Goal: Transaction & Acquisition: Purchase product/service

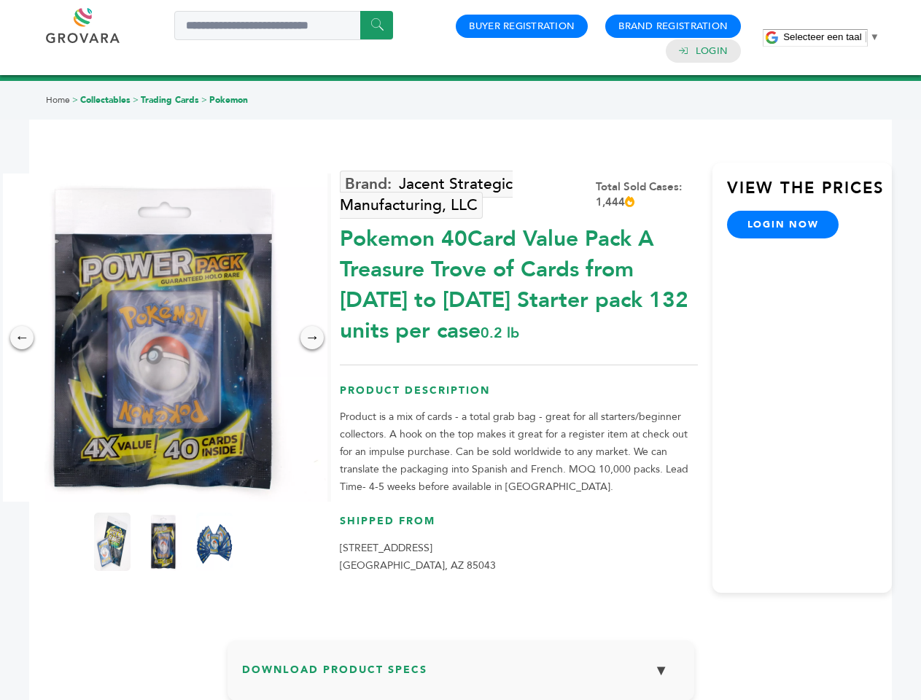
click at [831, 36] on span "Selecteer een taal" at bounding box center [822, 36] width 78 height 11
click at [163, 338] on img at bounding box center [163, 338] width 328 height 328
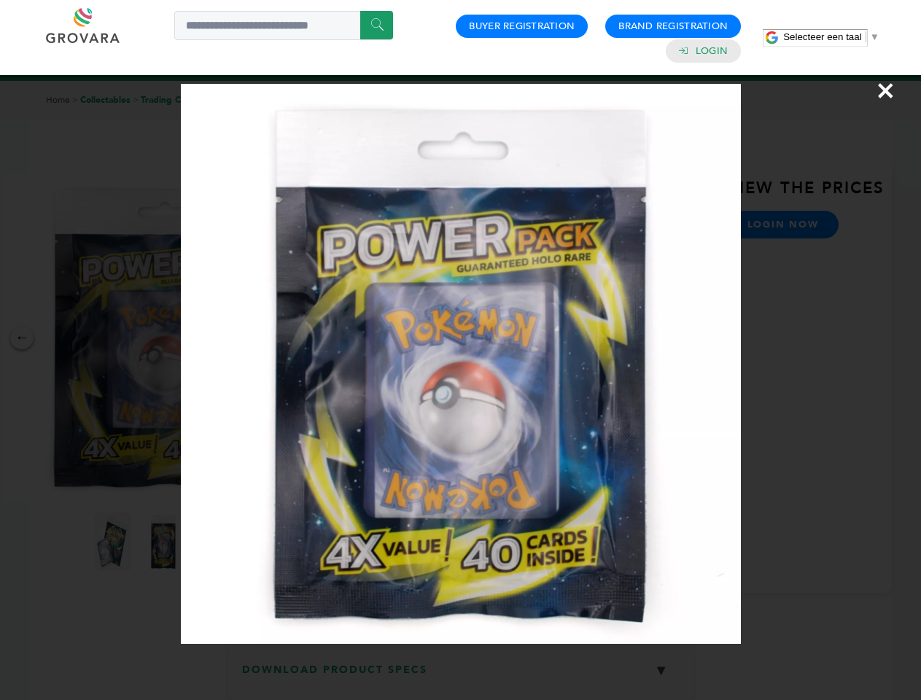
click at [22, 338] on div "×" at bounding box center [460, 350] width 921 height 700
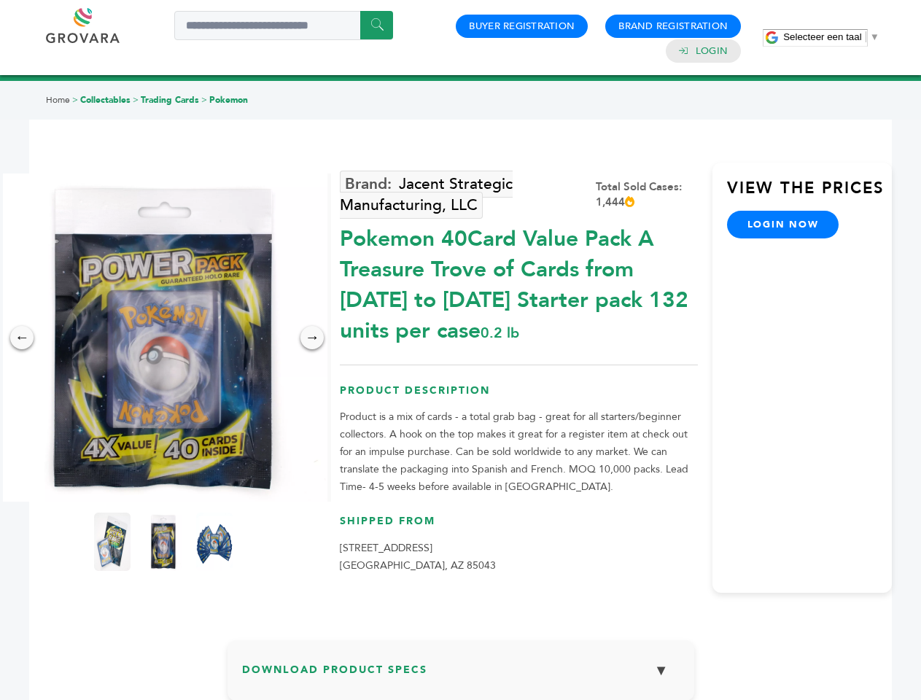
click at [312, 338] on div "→" at bounding box center [311, 337] width 23 height 23
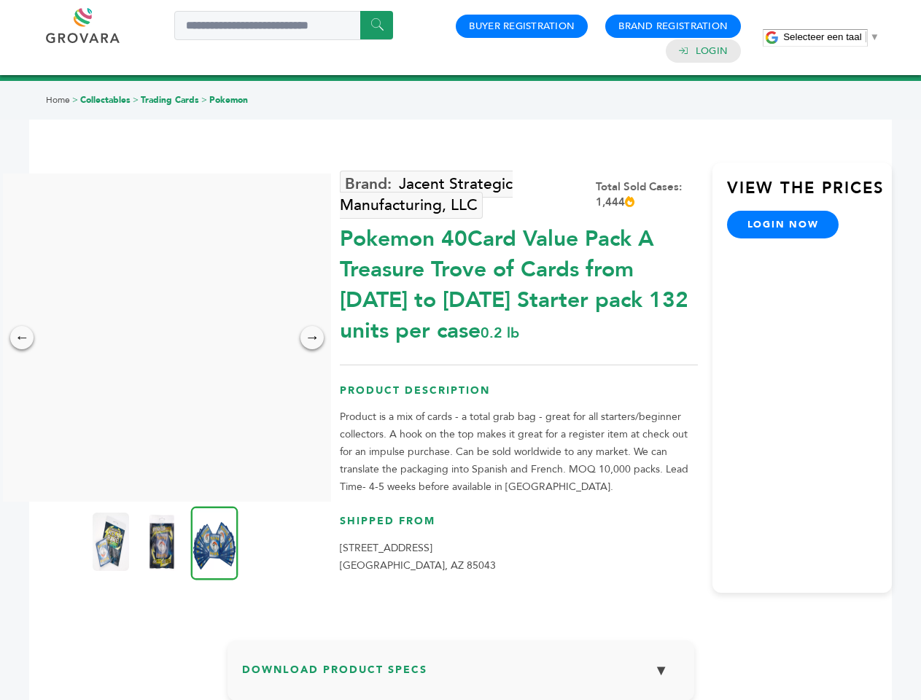
click at [112, 542] on img at bounding box center [111, 542] width 36 height 58
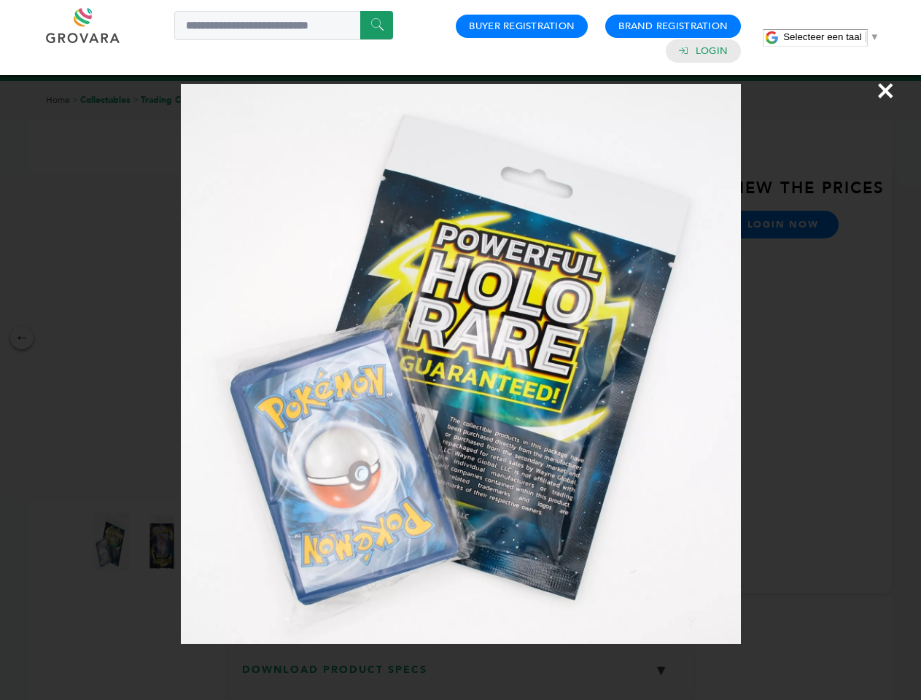
click at [163, 542] on div "×" at bounding box center [460, 350] width 921 height 700
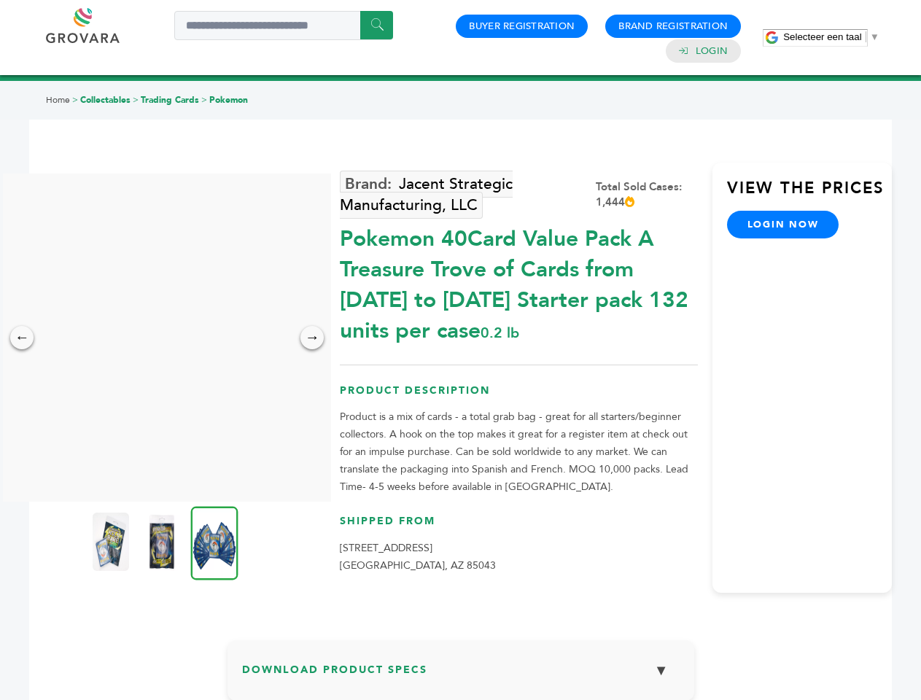
click at [214, 542] on img at bounding box center [214, 543] width 47 height 74
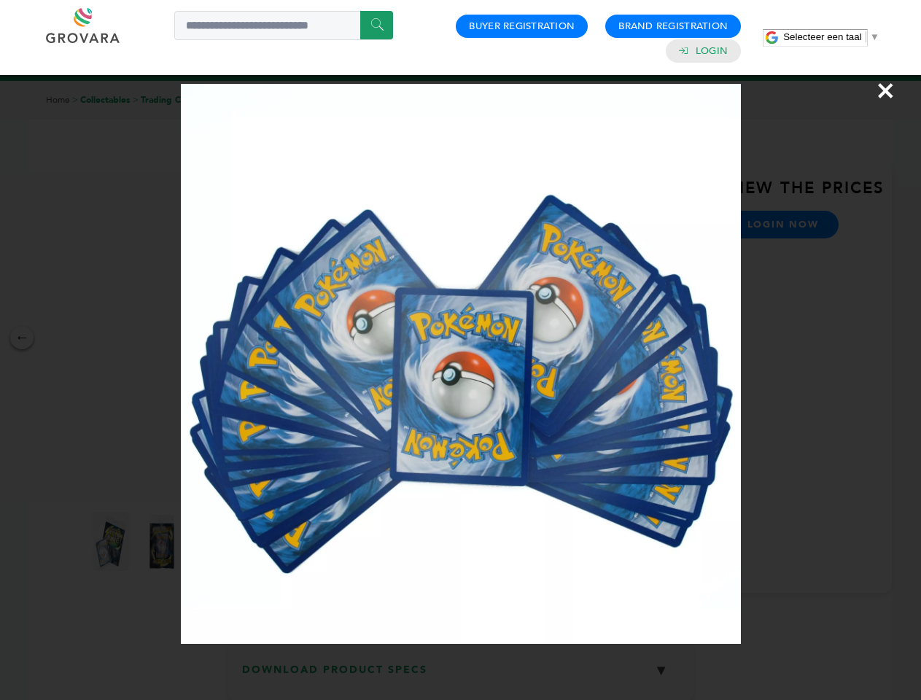
click at [461, 676] on div "×" at bounding box center [460, 350] width 921 height 700
